Goal: Transaction & Acquisition: Purchase product/service

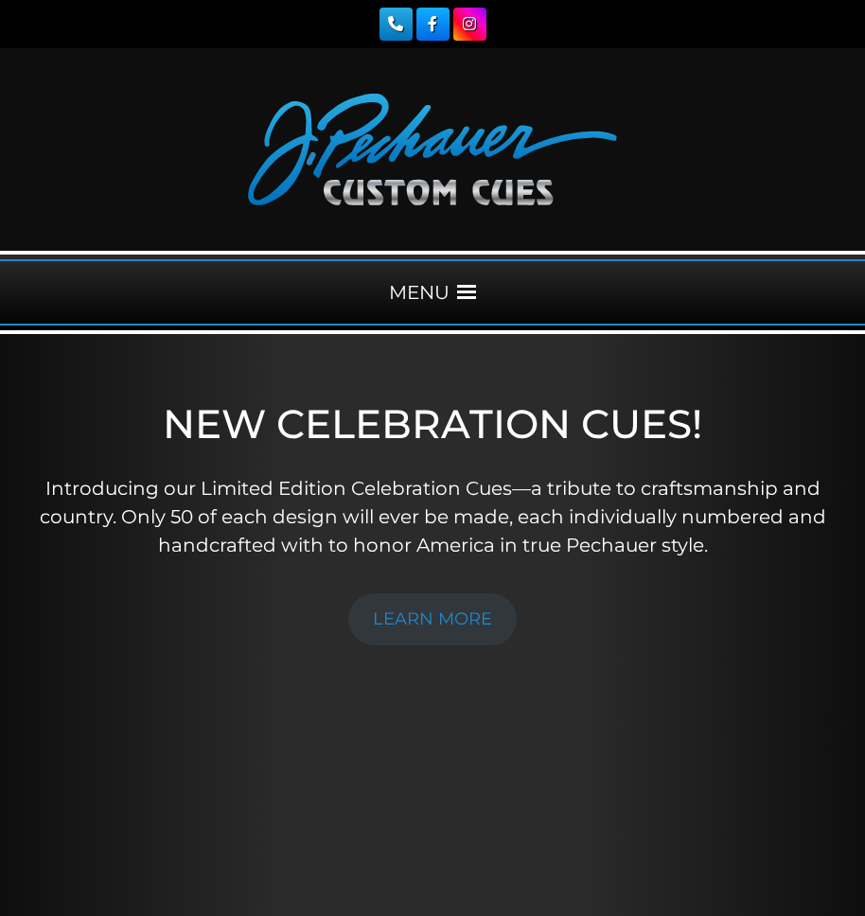
click at [464, 290] on span at bounding box center [466, 292] width 19 height 19
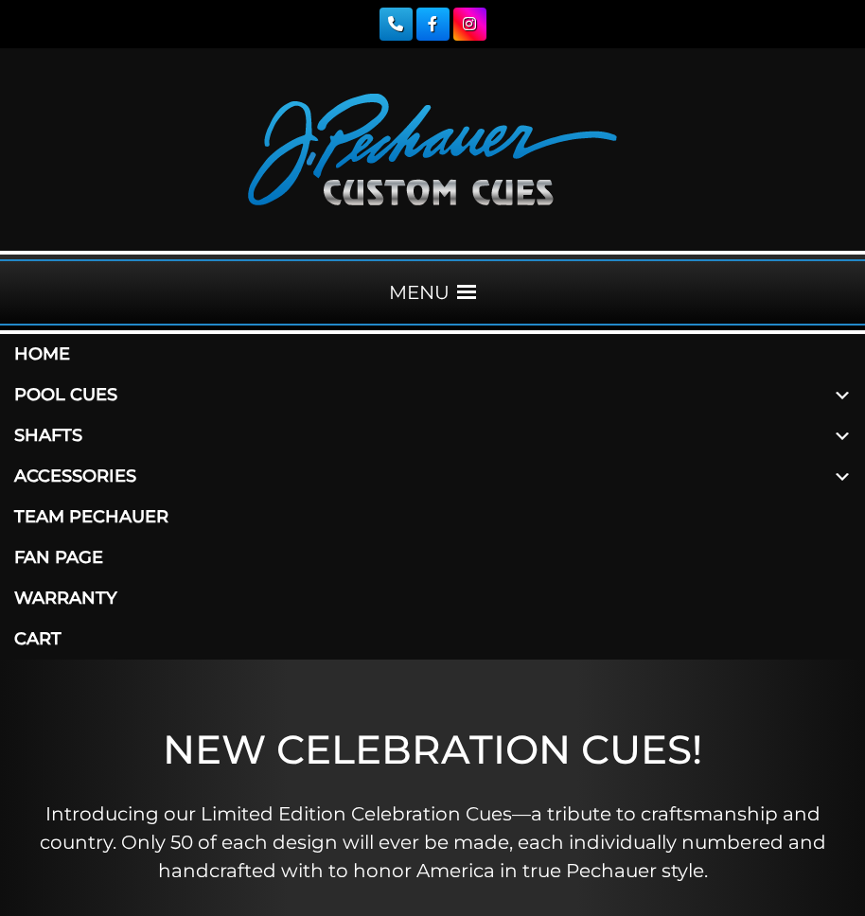
click at [839, 397] on span at bounding box center [842, 395] width 45 height 41
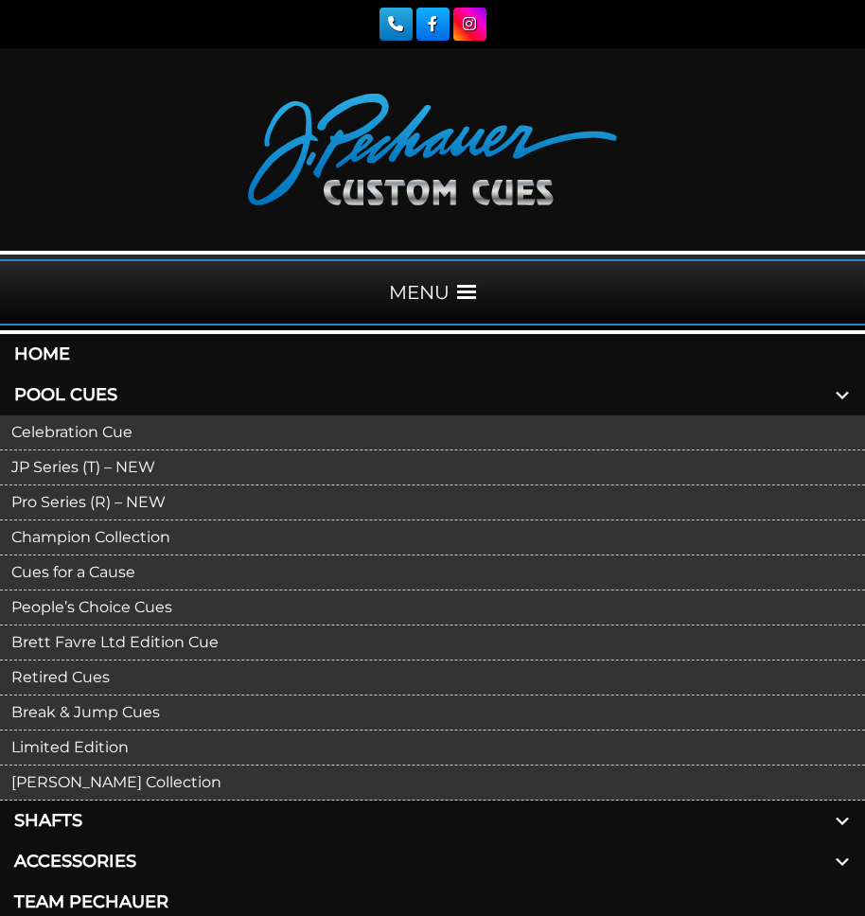
click at [44, 465] on link "JP Series (T) – NEW" at bounding box center [432, 468] width 865 height 35
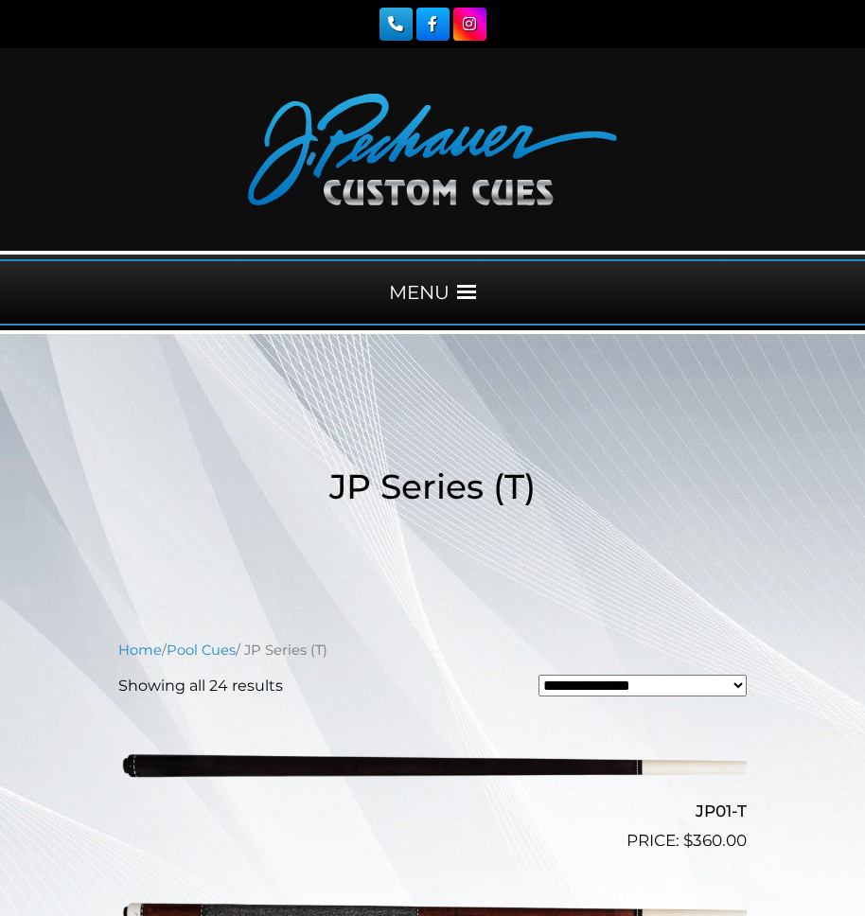
click at [458, 288] on span at bounding box center [466, 292] width 19 height 19
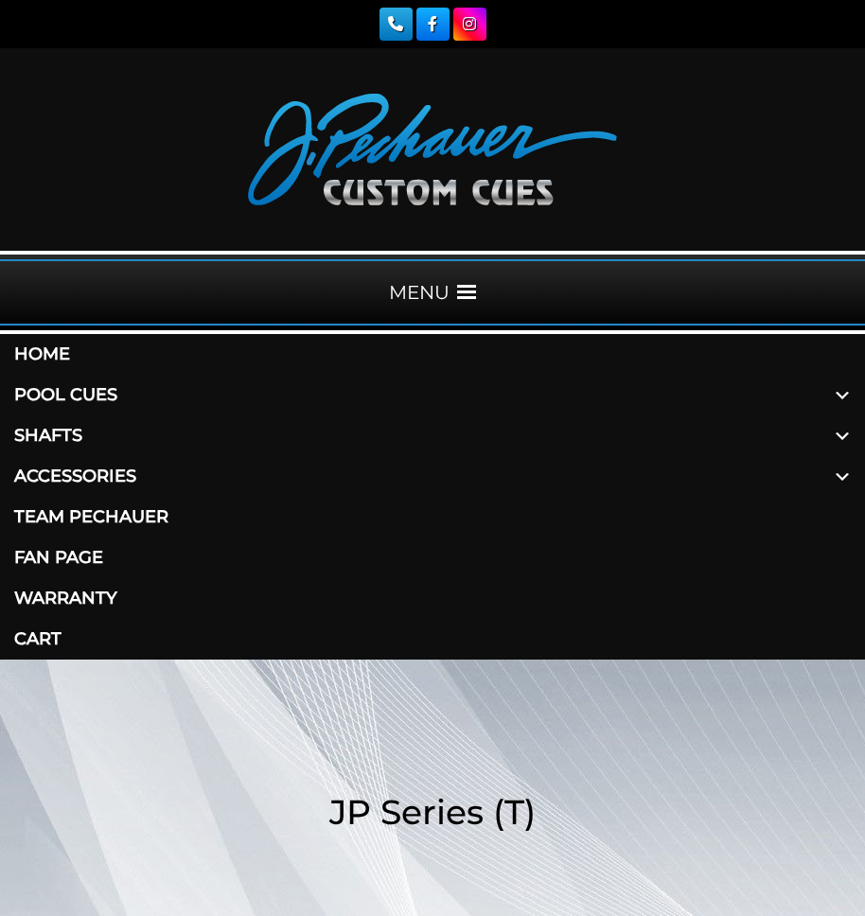
click at [842, 390] on span at bounding box center [842, 395] width 45 height 41
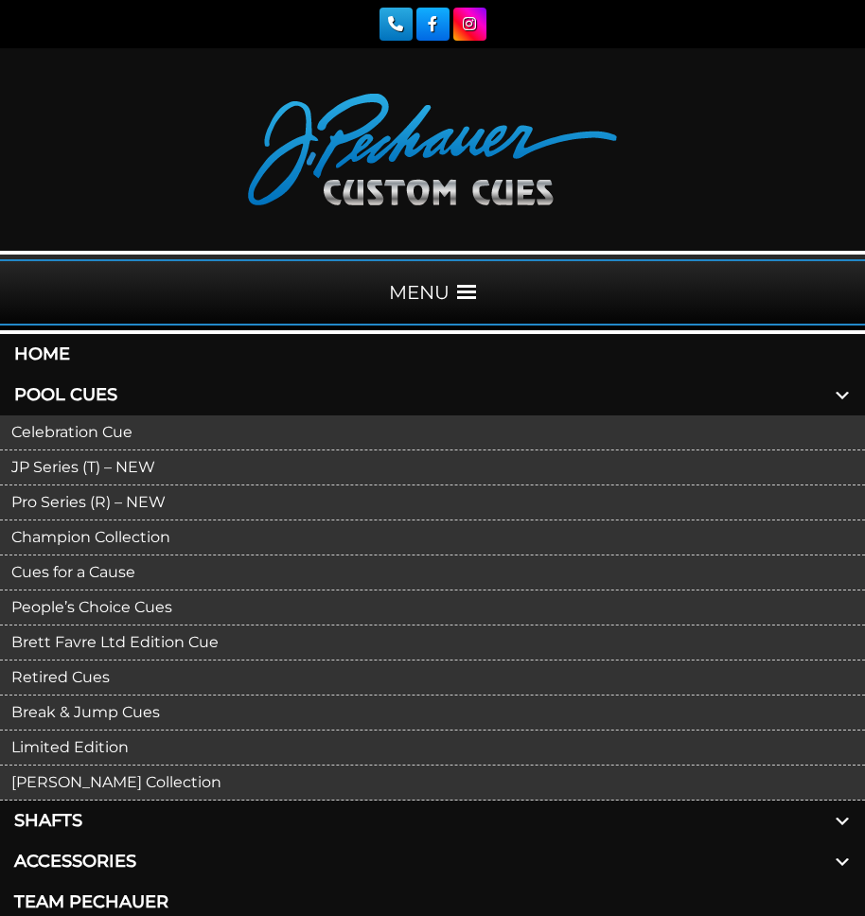
click at [39, 462] on link "JP Series (T) – NEW" at bounding box center [432, 468] width 865 height 35
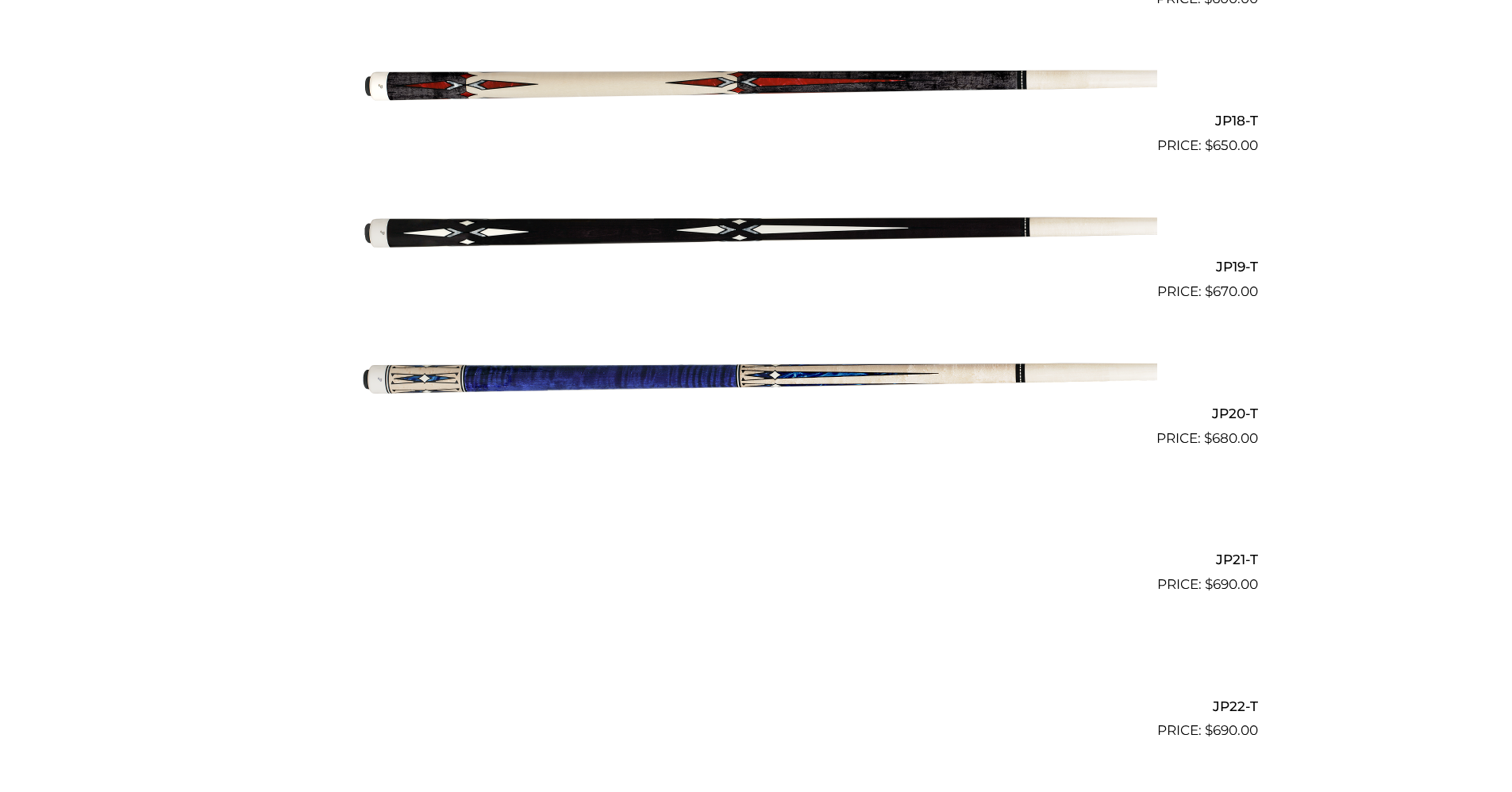
scroll to position [2999, 0]
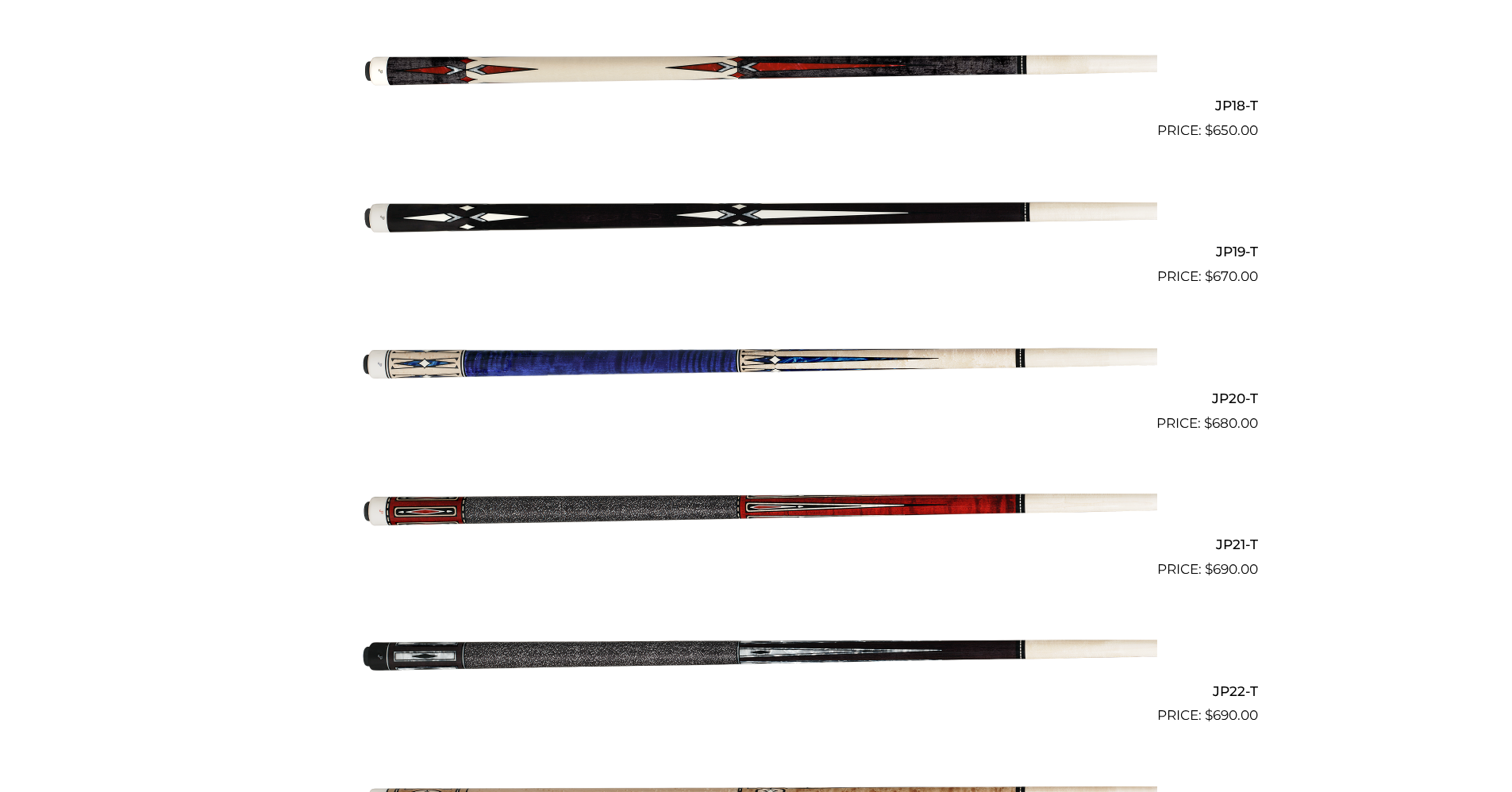
click at [725, 205] on img at bounding box center [756, 214] width 802 height 133
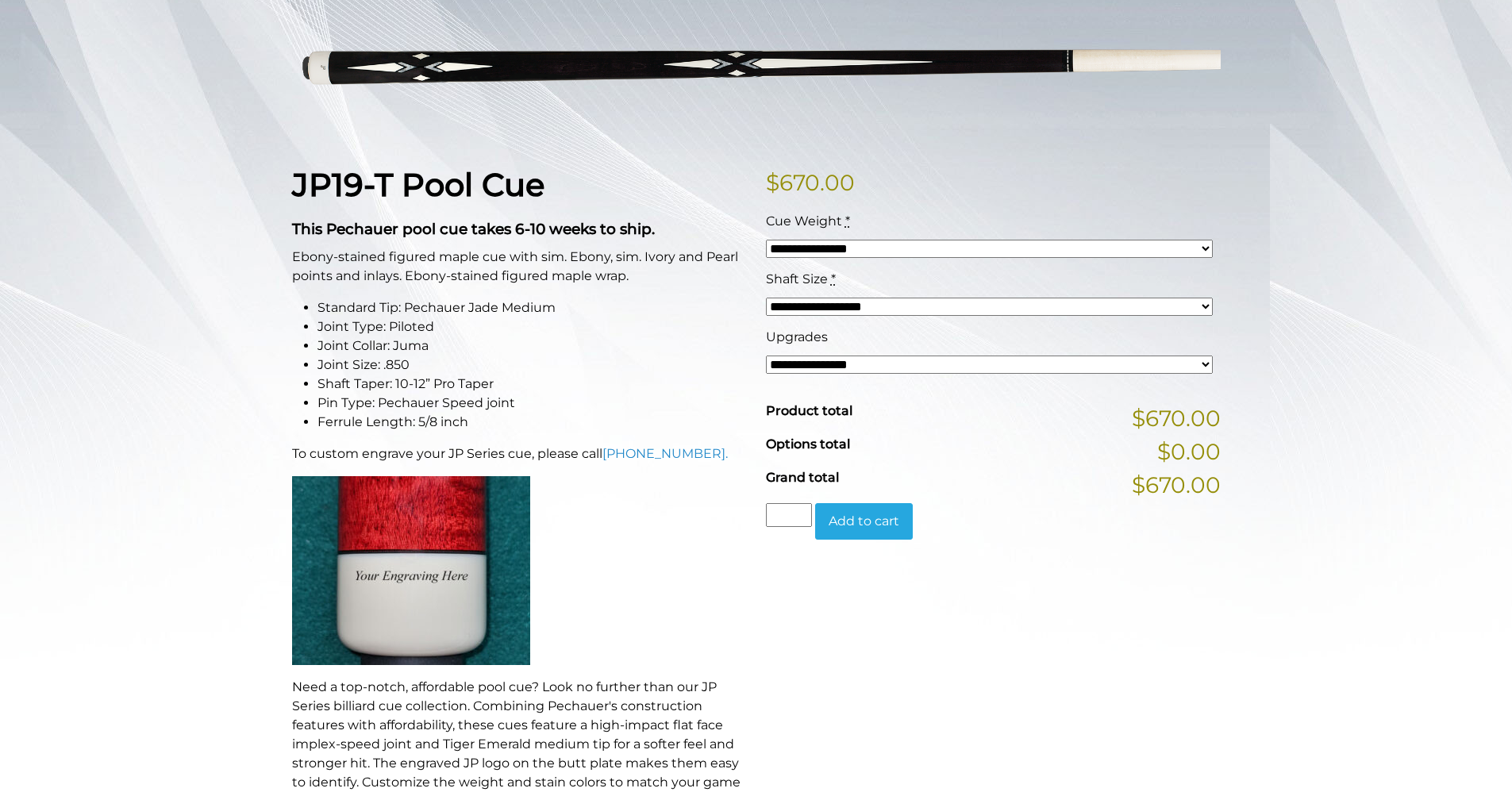
scroll to position [251, 0]
